Goal: Task Accomplishment & Management: Use online tool/utility

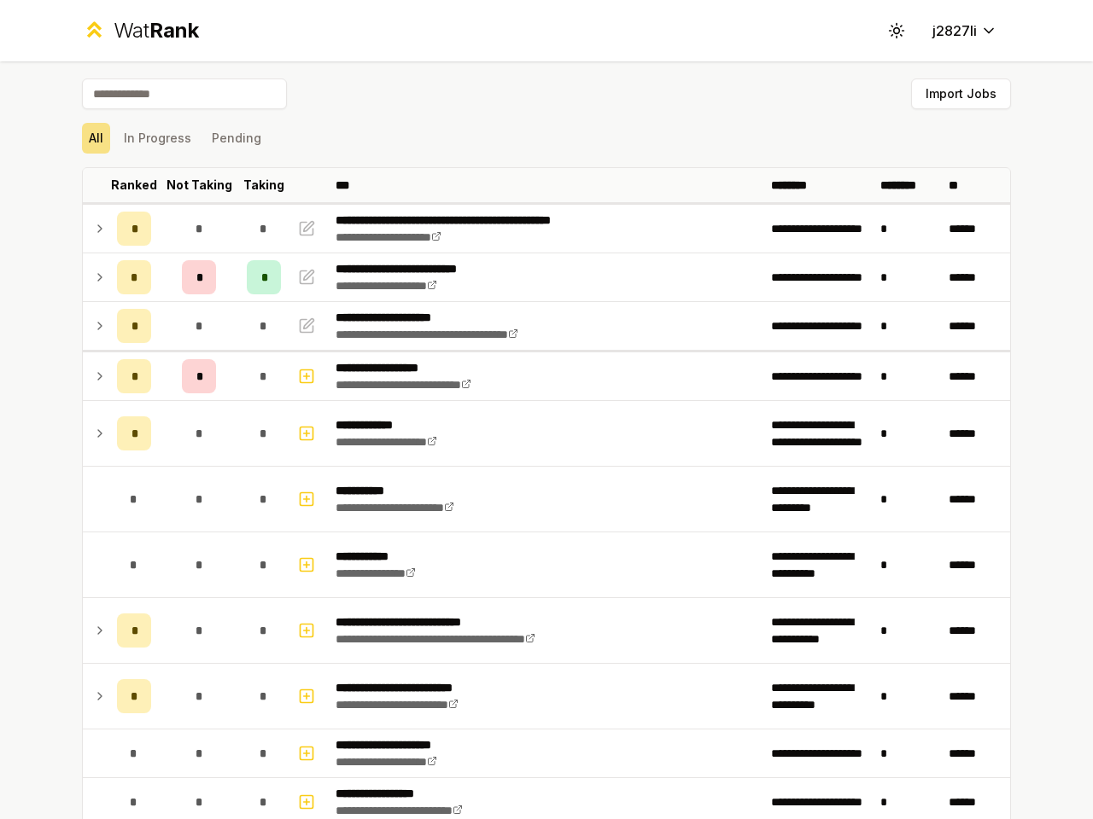
click at [889, 31] on icon at bounding box center [896, 30] width 16 height 16
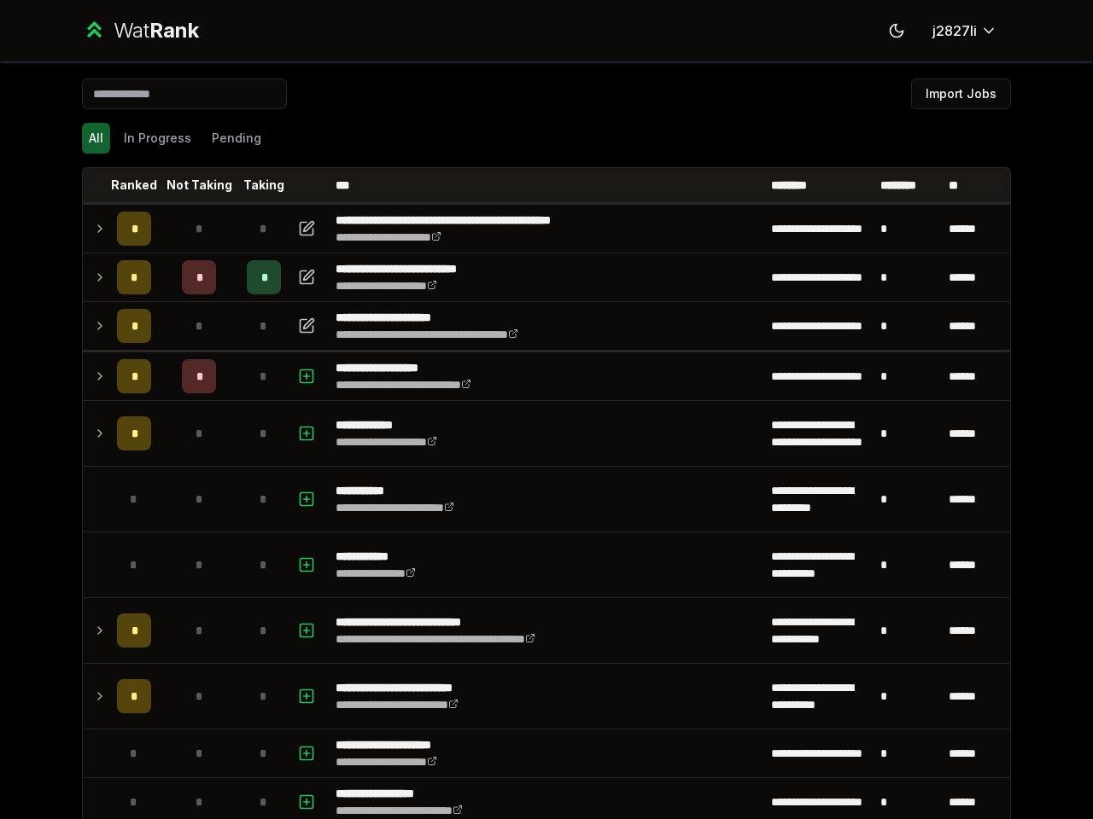
click at [953, 94] on button "Import Jobs" at bounding box center [961, 94] width 100 height 31
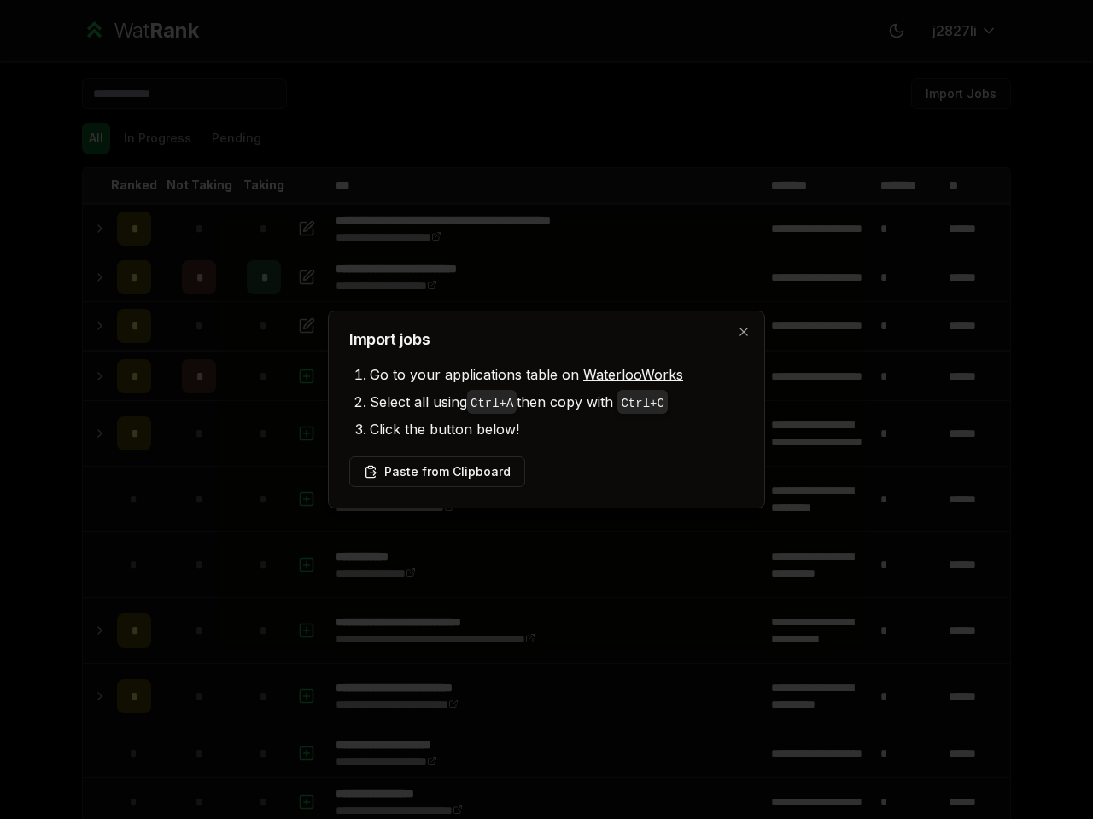
click at [89, 138] on div at bounding box center [546, 409] width 1093 height 819
click at [150, 138] on div at bounding box center [546, 409] width 1093 height 819
click at [229, 138] on button "Pending" at bounding box center [236, 138] width 63 height 31
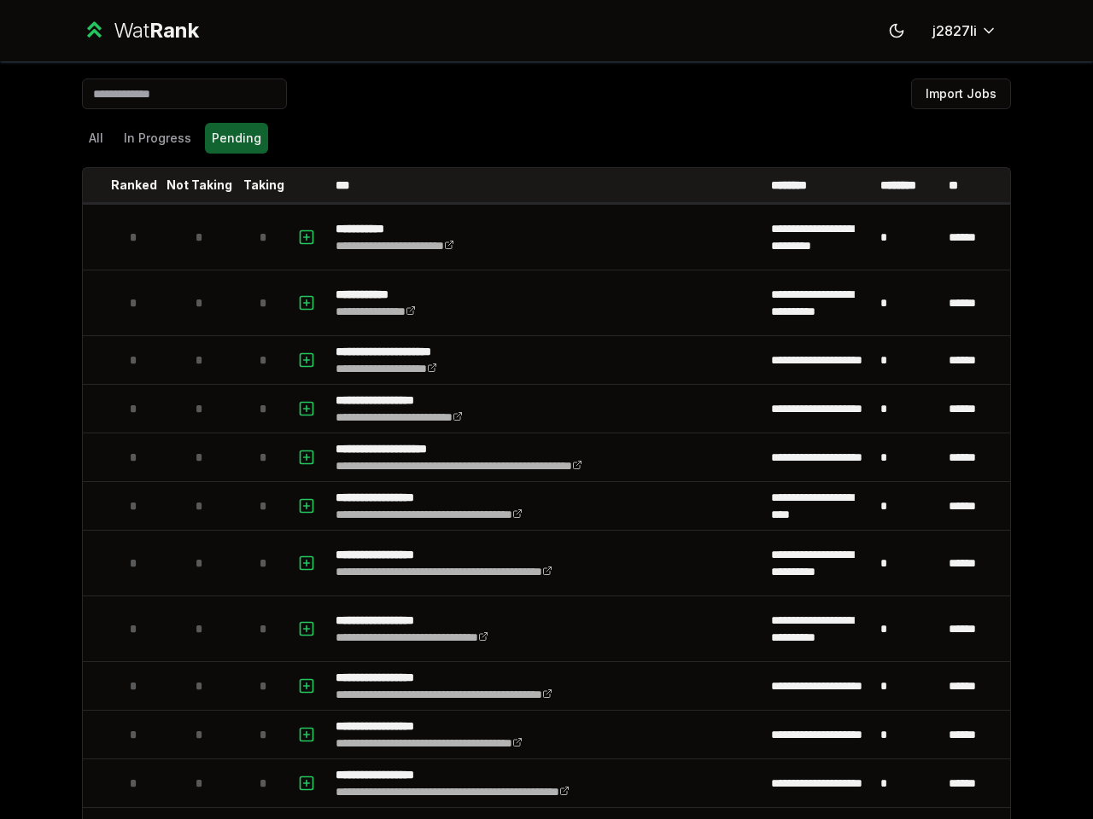
click at [90, 185] on th at bounding box center [96, 185] width 27 height 34
click at [127, 185] on p "Ranked" at bounding box center [134, 185] width 46 height 17
click at [192, 185] on p "Not Taking" at bounding box center [199, 185] width 66 height 17
click at [257, 185] on p "Taking" at bounding box center [263, 185] width 41 height 17
click at [301, 185] on th at bounding box center [308, 185] width 41 height 34
